Goal: Task Accomplishment & Management: Manage account settings

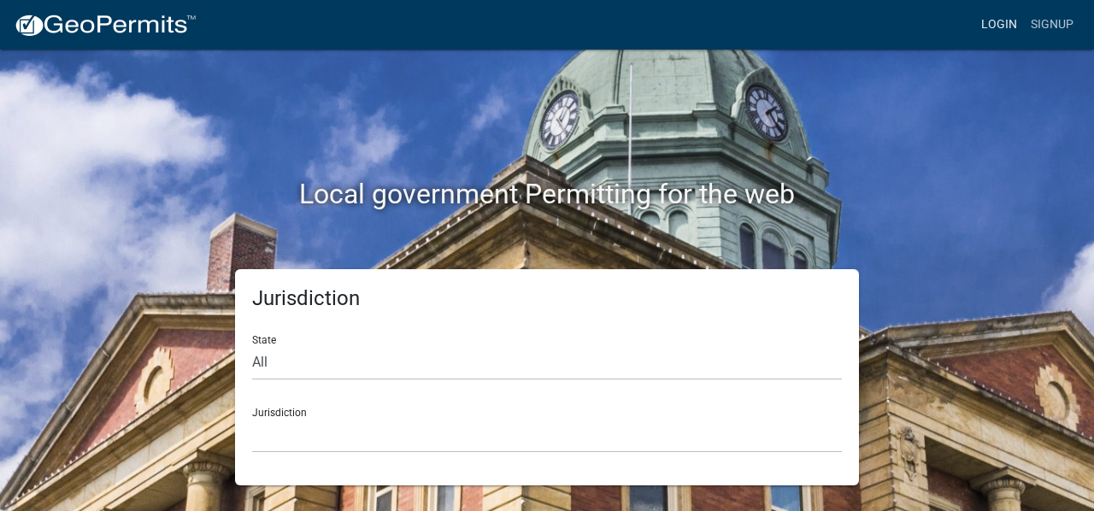
click at [1005, 27] on link "Login" at bounding box center [999, 25] width 50 height 32
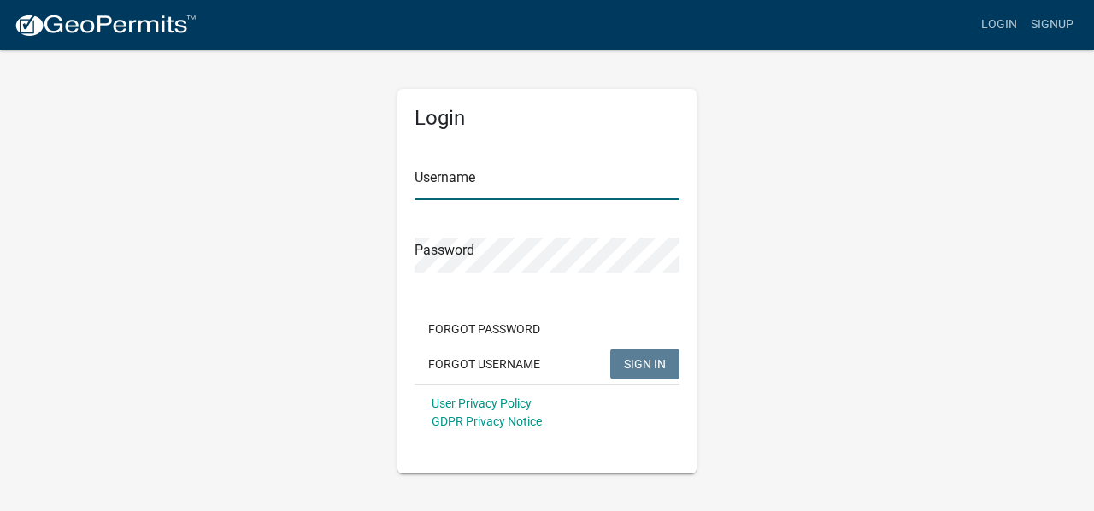
type input "Mrivera"
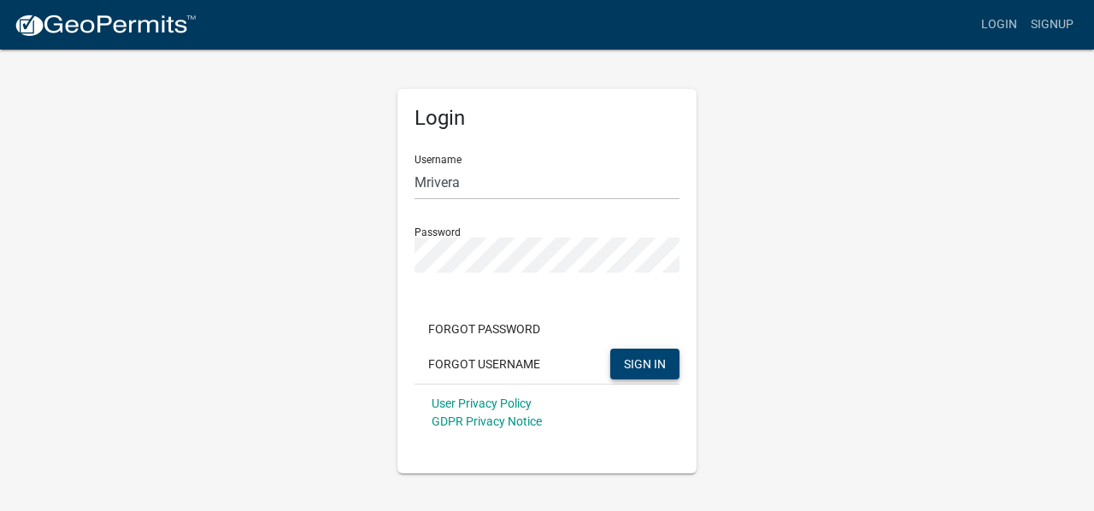
click at [639, 371] on button "SIGN IN" at bounding box center [644, 364] width 69 height 31
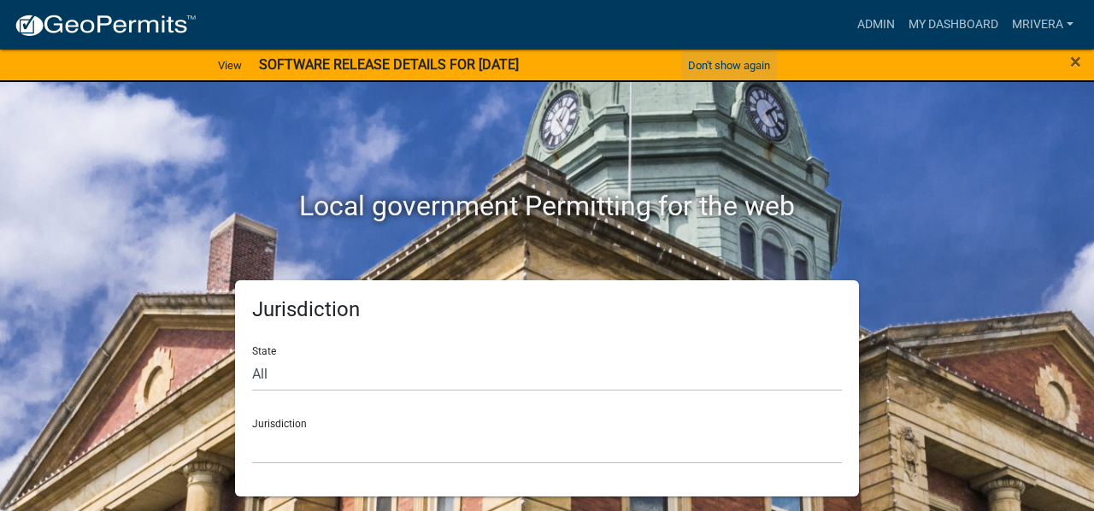
click at [762, 62] on button "Don't show again" at bounding box center [729, 65] width 96 height 28
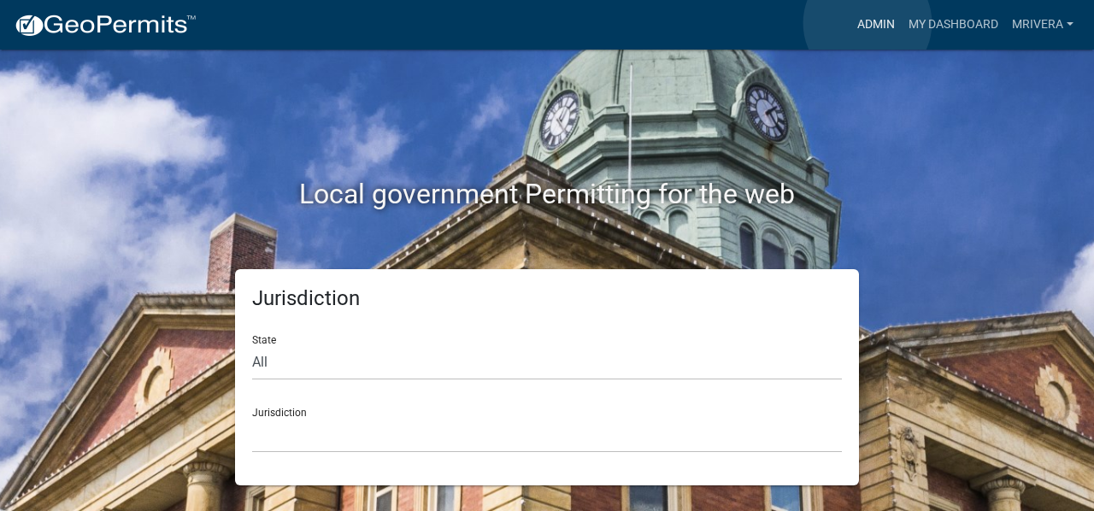
click at [867, 23] on link "Admin" at bounding box center [875, 25] width 51 height 32
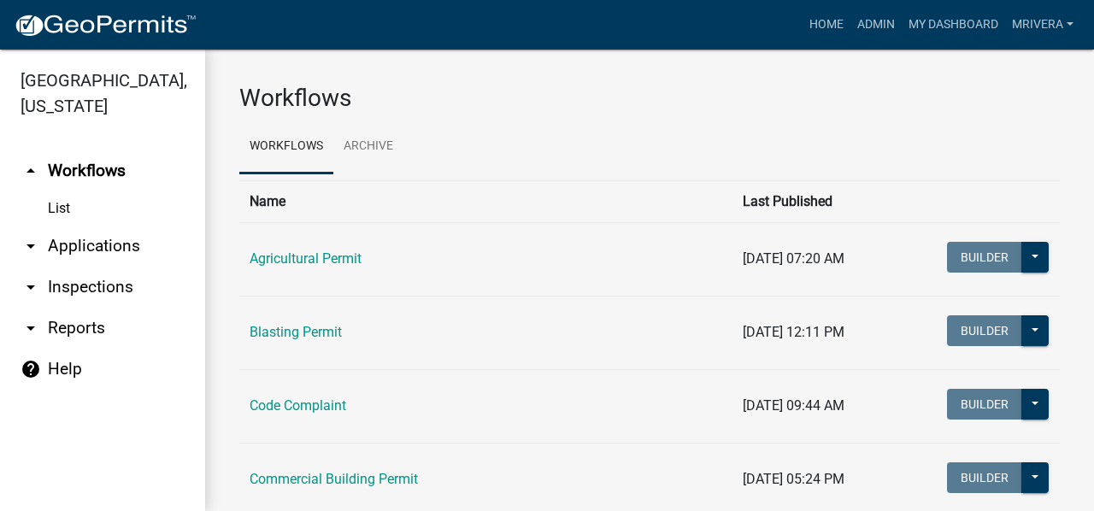
click at [129, 286] on link "arrow_drop_down Inspections" at bounding box center [102, 287] width 205 height 41
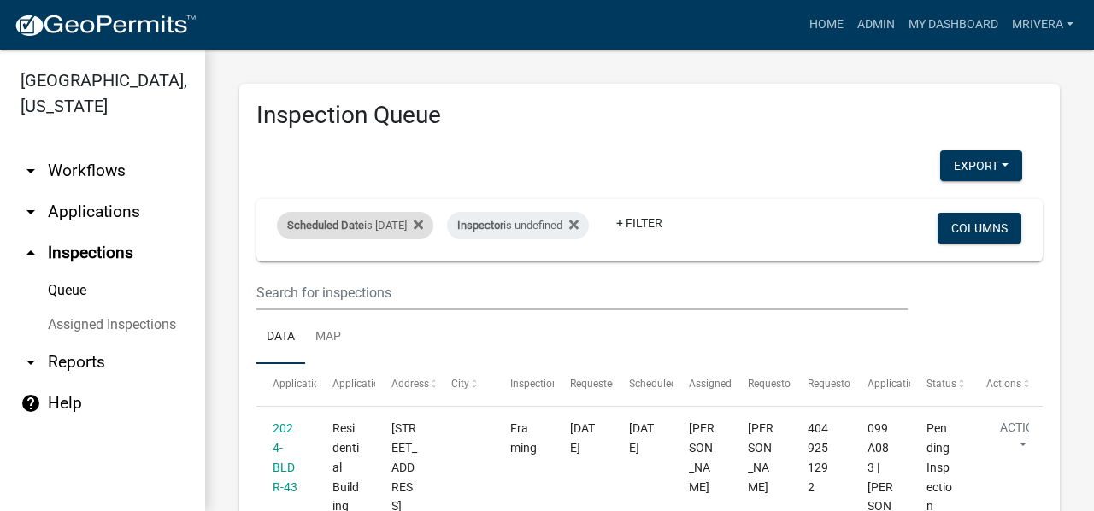
click at [377, 215] on div "Scheduled Date is [DATE]" at bounding box center [355, 225] width 156 height 27
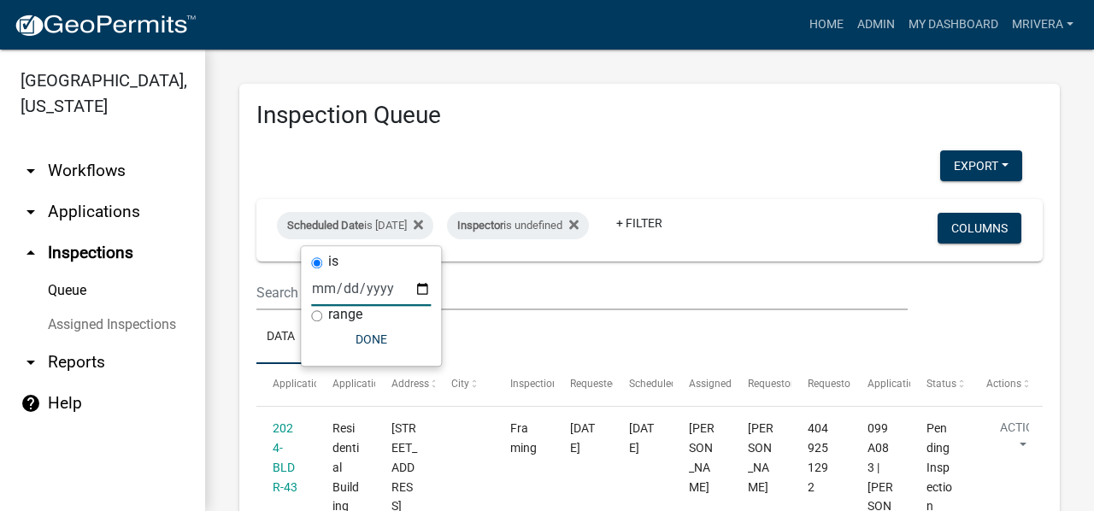
click at [420, 286] on input "[DATE]" at bounding box center [371, 288] width 120 height 35
type input "[DATE]"
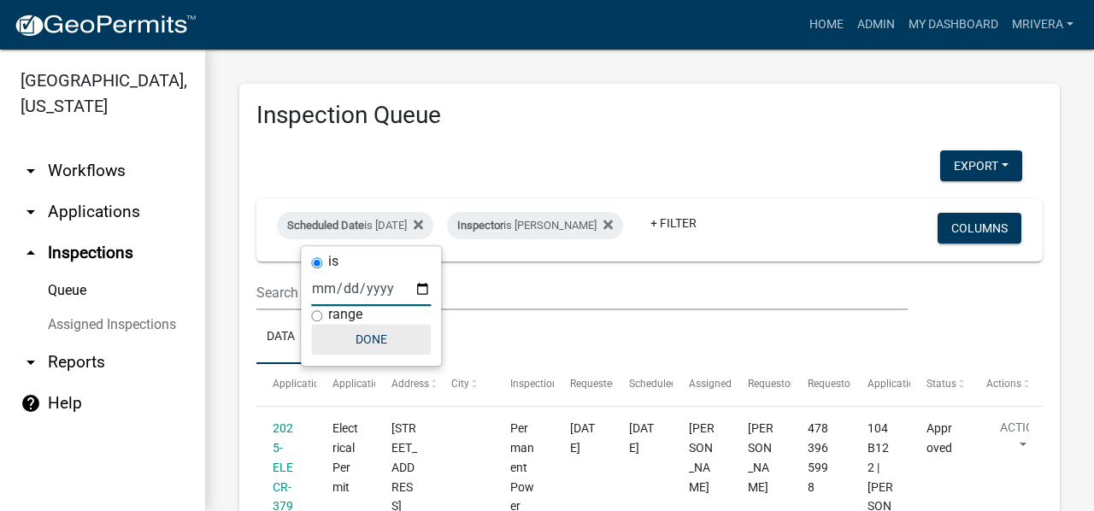
click at [385, 338] on button "Done" at bounding box center [371, 339] width 120 height 31
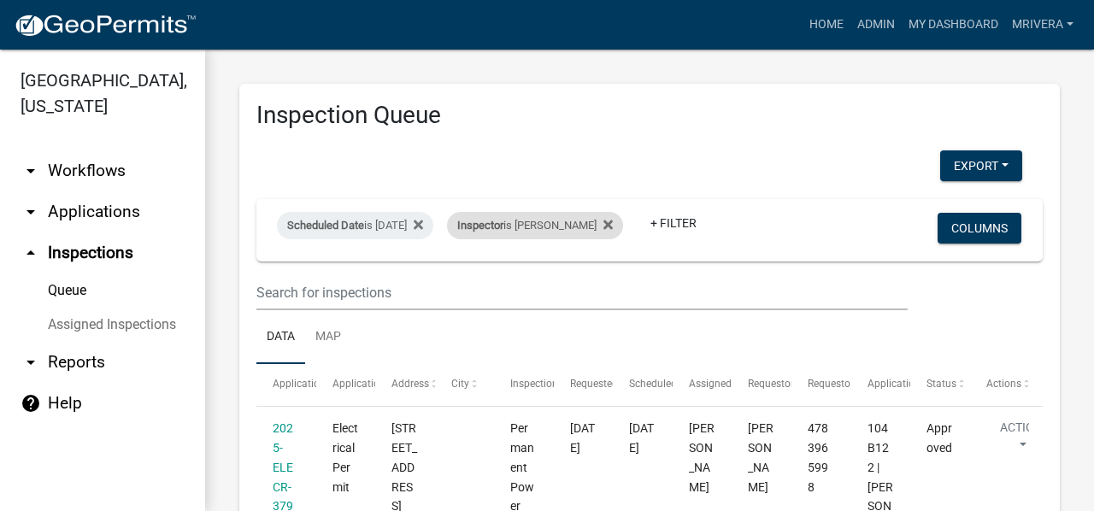
click at [550, 221] on div "Inspector is [PERSON_NAME]" at bounding box center [535, 225] width 176 height 27
select select "07642ab0-564c-47bb-824b-0ccf2da83593"
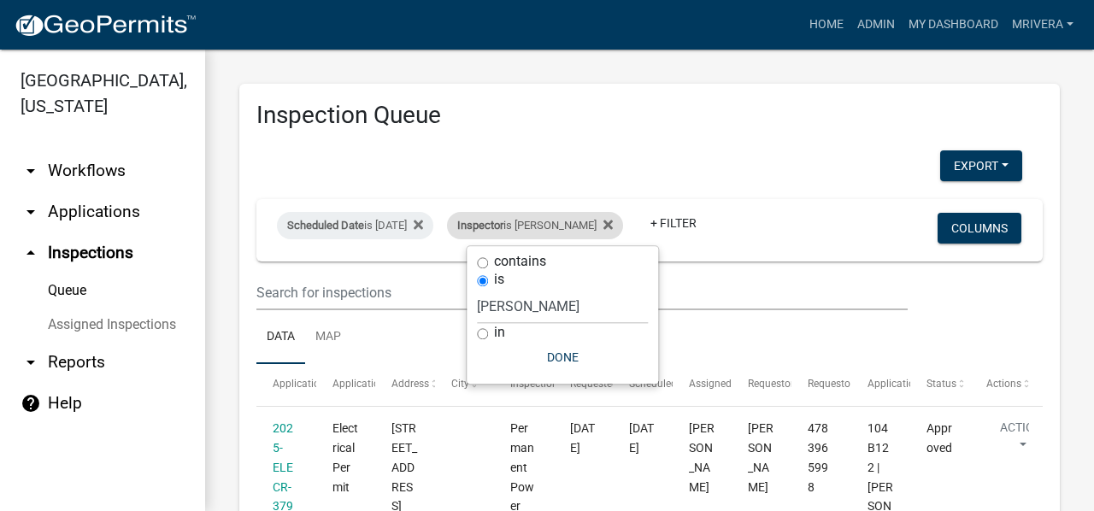
click at [550, 221] on div "Inspector is [PERSON_NAME]" at bounding box center [535, 225] width 176 height 27
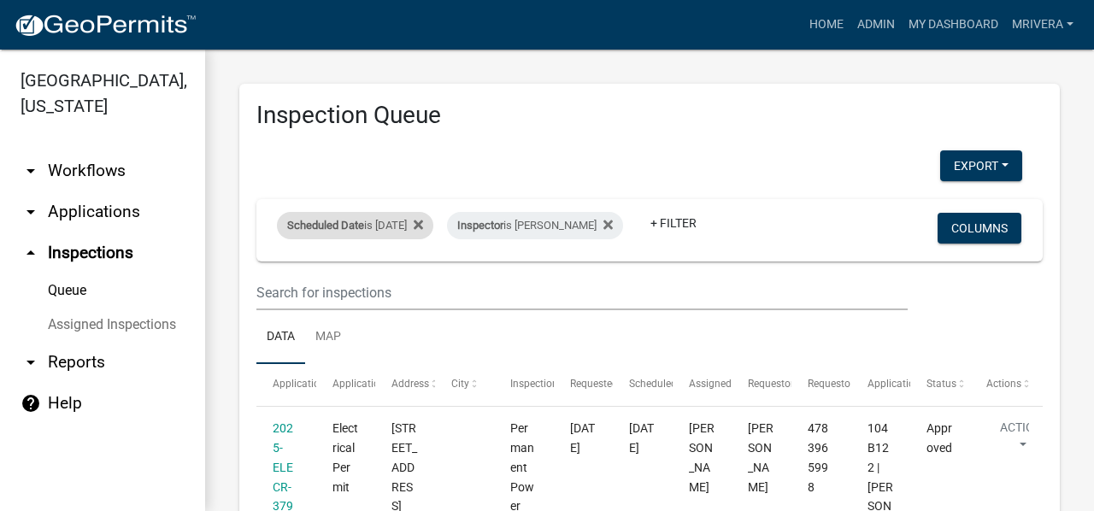
click at [386, 221] on div "Scheduled Date is [DATE]" at bounding box center [355, 225] width 156 height 27
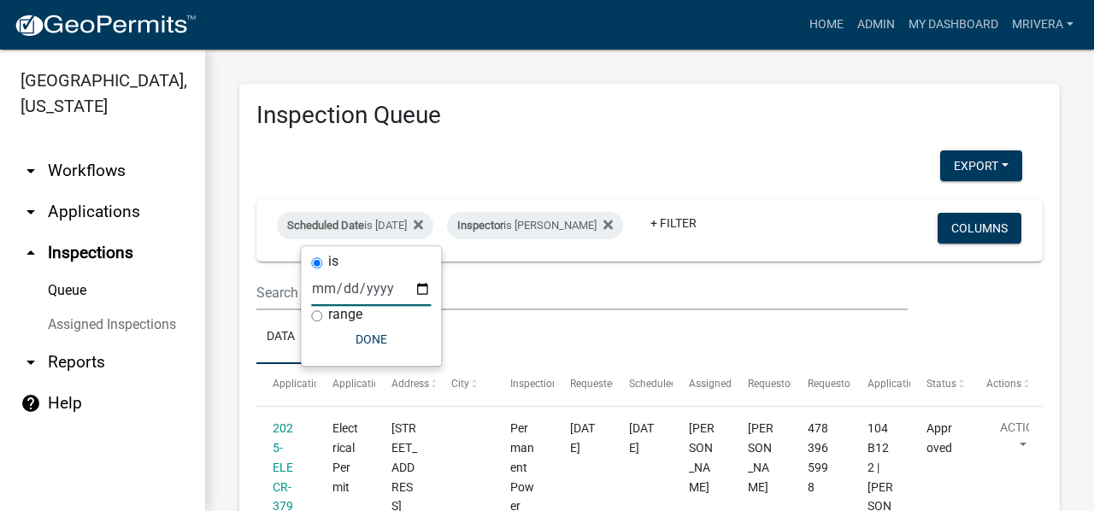
click at [420, 292] on input "[DATE]" at bounding box center [371, 288] width 120 height 35
type input "[DATE]"
click at [381, 340] on button "Done" at bounding box center [371, 339] width 120 height 31
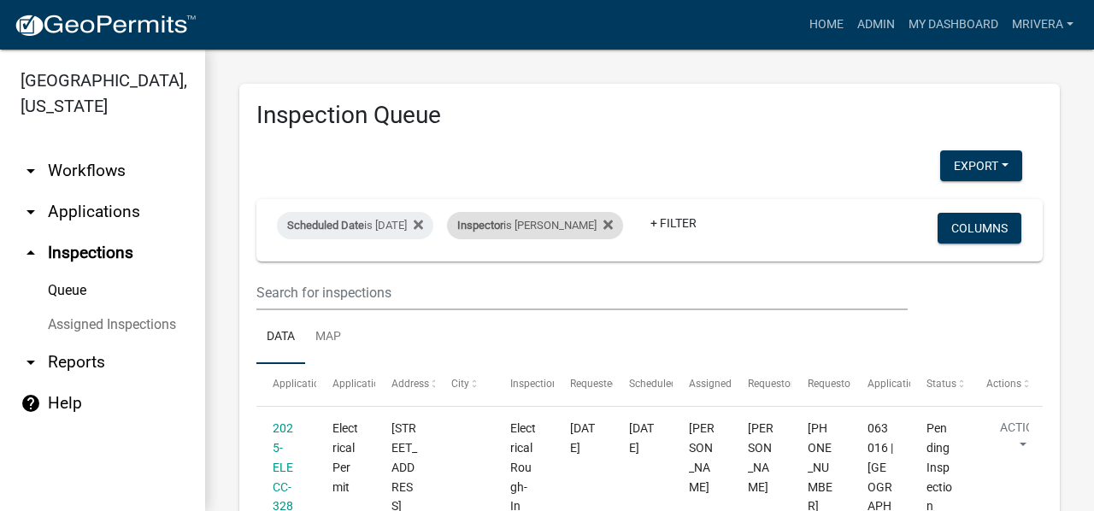
click at [579, 220] on div "Inspector is [PERSON_NAME]" at bounding box center [535, 225] width 176 height 27
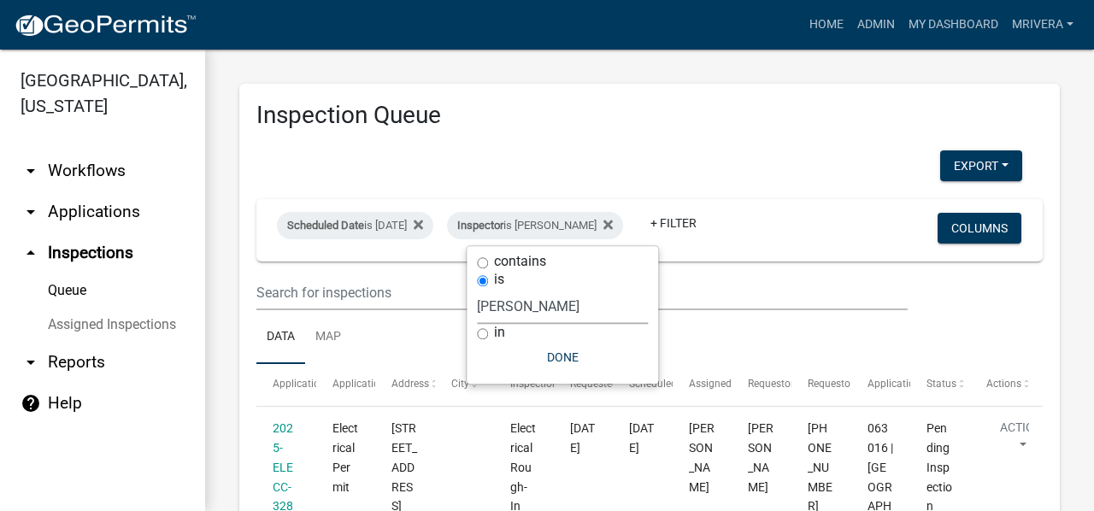
click at [567, 296] on select "Select an option None [PERSON_NAME] [PERSON_NAME] [PERSON_NAME] Quistan [PERSON…" at bounding box center [562, 306] width 171 height 35
select select "a0ea4169-8540-4a2c-b9f4-cf4c1ffdeb95"
click at [484, 289] on select "Select an option None [PERSON_NAME] [PERSON_NAME] [PERSON_NAME] Quistan [PERSON…" at bounding box center [562, 306] width 171 height 35
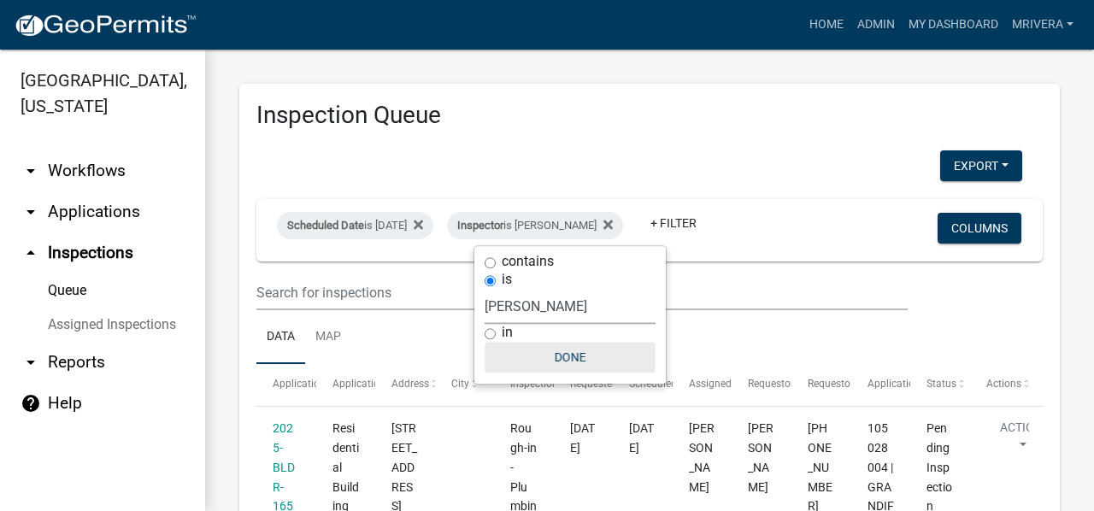
click at [569, 353] on button "Done" at bounding box center [569, 357] width 171 height 31
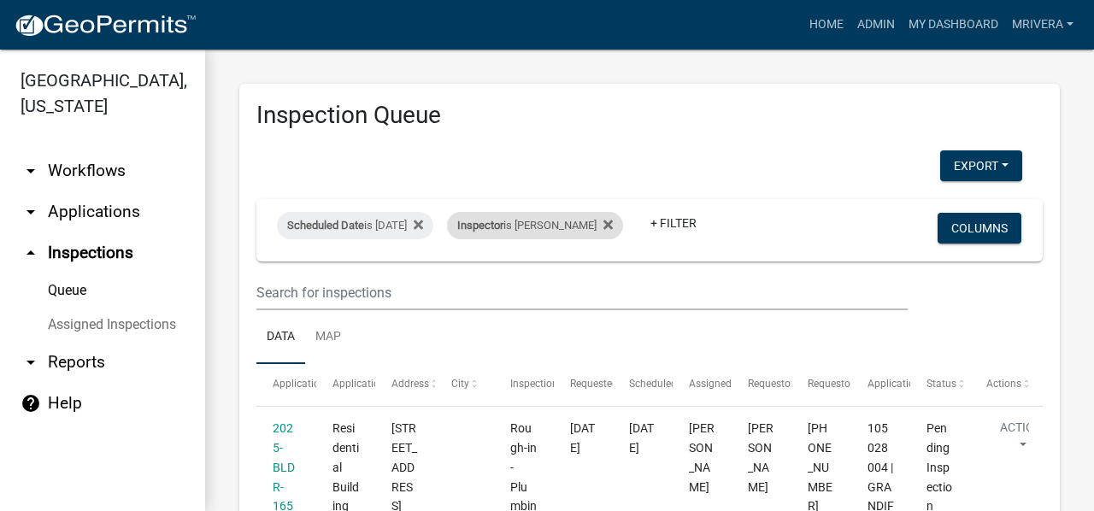
click at [575, 220] on div "Inspector is [PERSON_NAME]" at bounding box center [535, 225] width 176 height 27
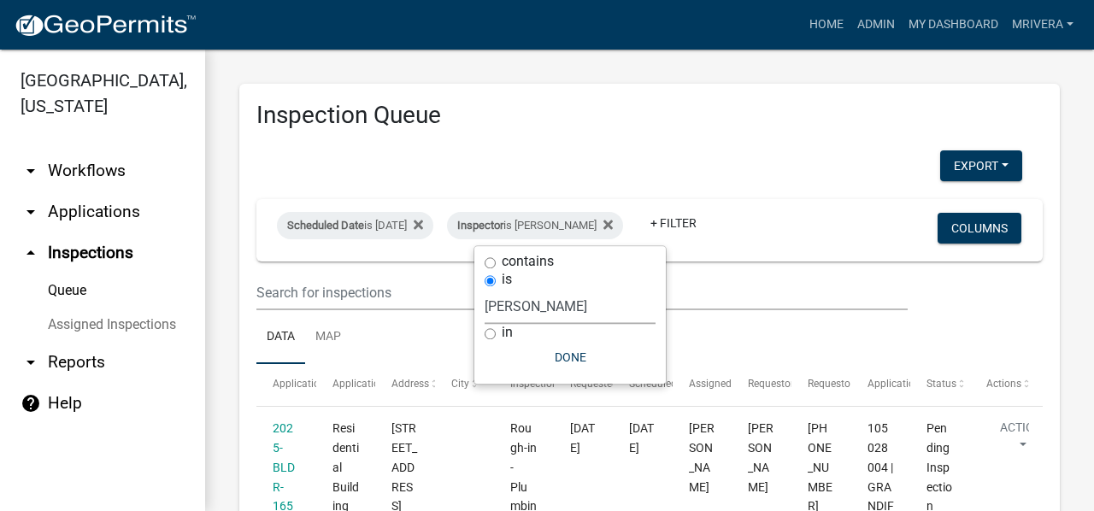
click at [551, 291] on select "Select an option None [PERSON_NAME] [PERSON_NAME] [PERSON_NAME] Quistan [PERSON…" at bounding box center [569, 306] width 171 height 35
select select "07642ab0-564c-47bb-824b-0ccf2da83593"
click at [484, 289] on select "Select an option None [PERSON_NAME] [PERSON_NAME] [PERSON_NAME] Quistan [PERSON…" at bounding box center [569, 306] width 171 height 35
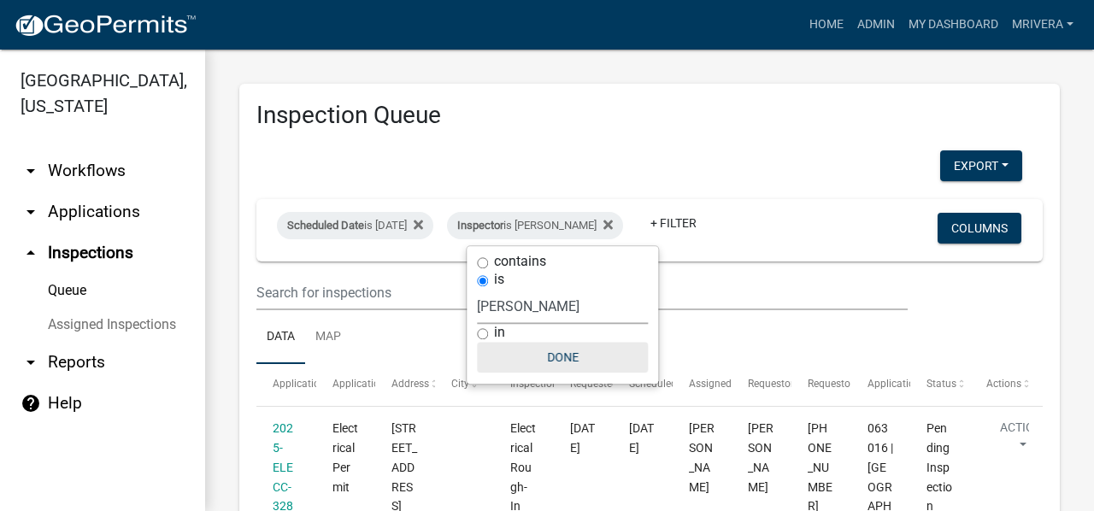
click at [561, 348] on button "Done" at bounding box center [562, 357] width 171 height 31
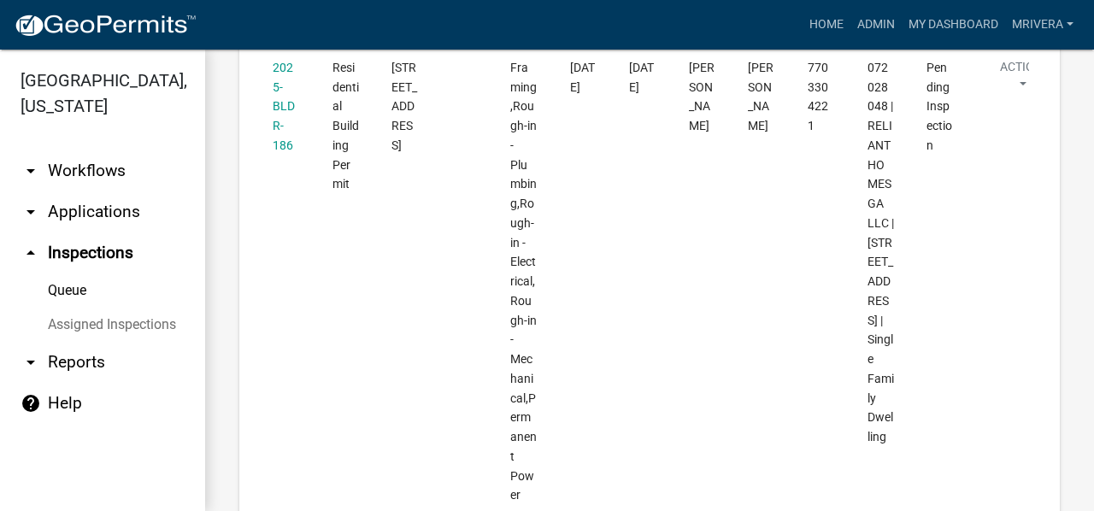
scroll to position [3589, 0]
